Goal: Task Accomplishment & Management: Use online tool/utility

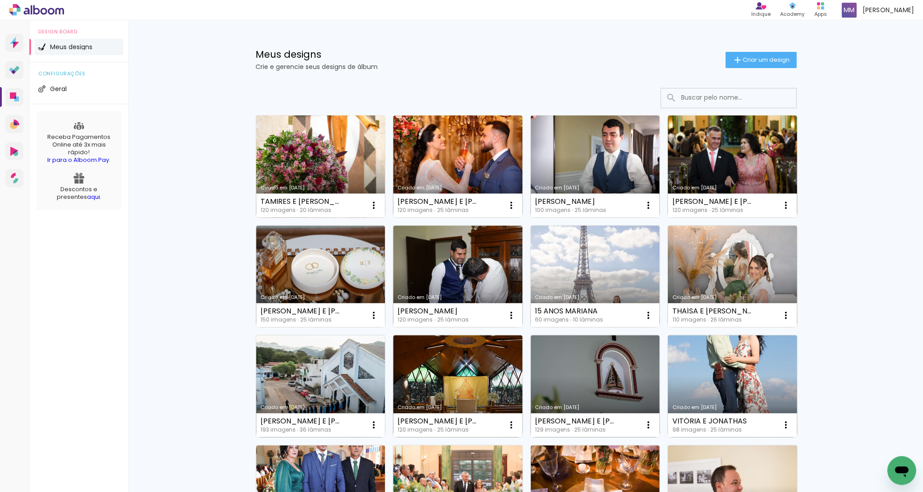
click at [319, 155] on link "Criado em [DATE]" at bounding box center [320, 166] width 129 height 102
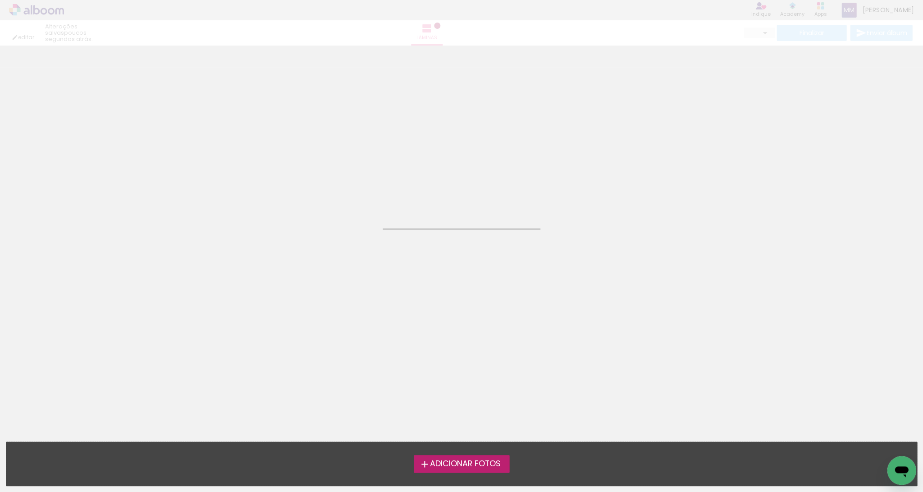
click at [319, 155] on neon-animated-pages "Confirmar Cancelar" at bounding box center [461, 269] width 923 height 446
